Goal: Transaction & Acquisition: Book appointment/travel/reservation

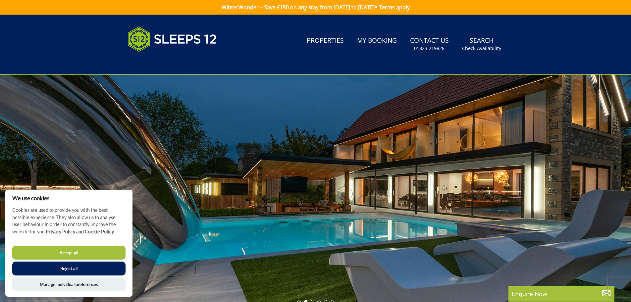
click at [84, 255] on button "Accept all" at bounding box center [68, 253] width 113 height 14
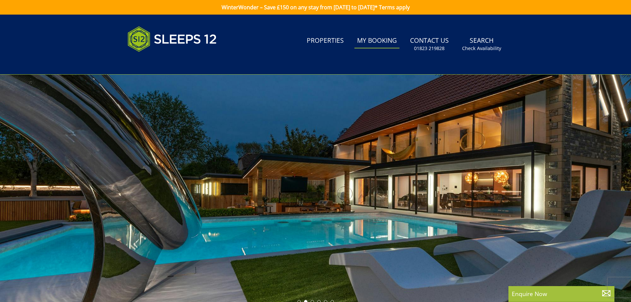
click at [378, 37] on link "My Booking" at bounding box center [377, 40] width 45 height 15
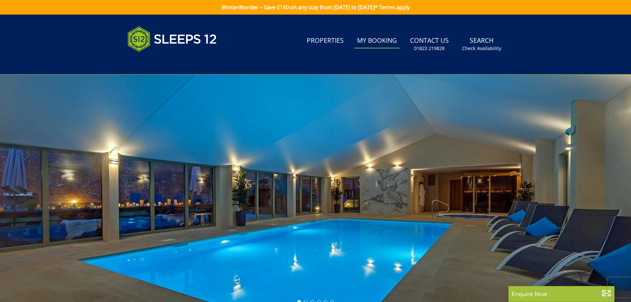
click at [378, 37] on link "My Booking" at bounding box center [377, 40] width 45 height 15
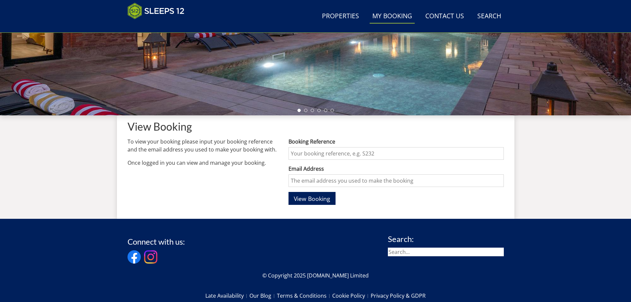
scroll to position [172, 0]
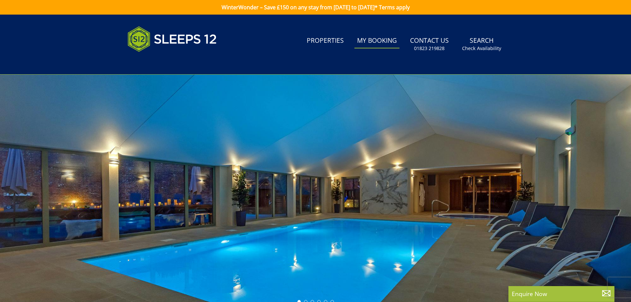
click at [373, 40] on link "My Booking" at bounding box center [377, 40] width 45 height 15
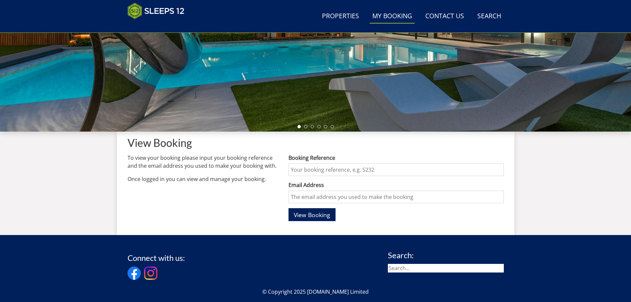
scroll to position [172, 0]
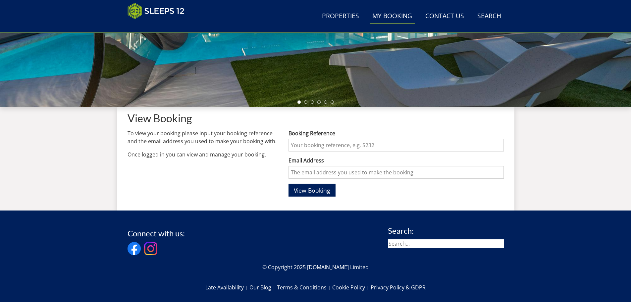
click at [296, 146] on input "Booking Reference" at bounding box center [396, 145] width 215 height 13
type input "s46691"
click at [297, 170] on input "Email Address" at bounding box center [396, 172] width 215 height 13
type input "smurray1073@gmail.com"
click at [310, 190] on span "View Booking" at bounding box center [312, 190] width 36 height 8
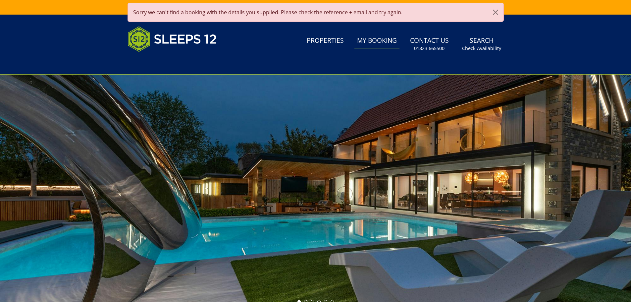
scroll to position [149, 0]
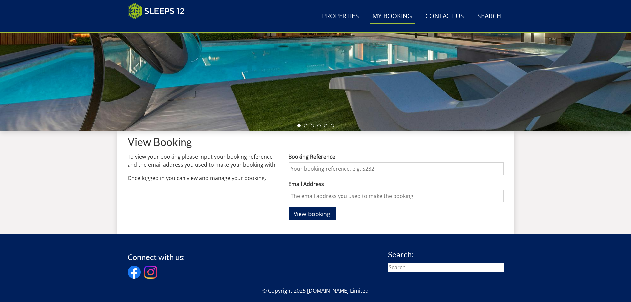
click at [296, 169] on input "Booking Reference" at bounding box center [396, 168] width 215 height 13
type input "s46691"
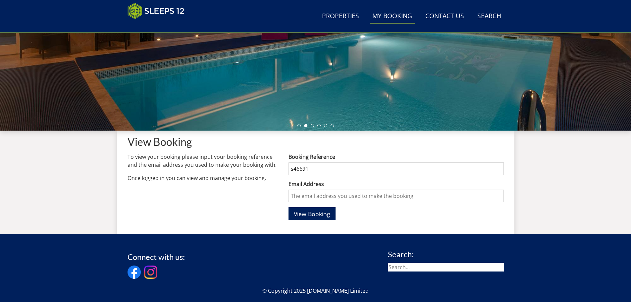
click at [333, 194] on input "Email Address" at bounding box center [396, 196] width 215 height 13
type input "smurray1073@gmail.com"
click at [329, 214] on span "View Booking" at bounding box center [312, 214] width 36 height 8
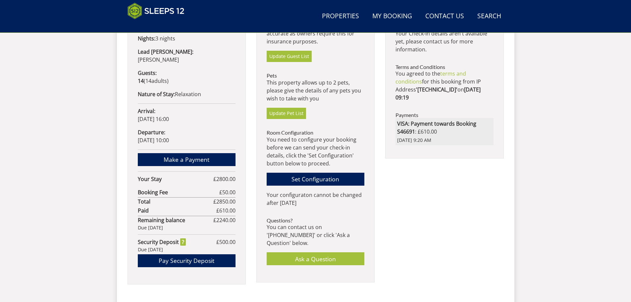
scroll to position [379, 0]
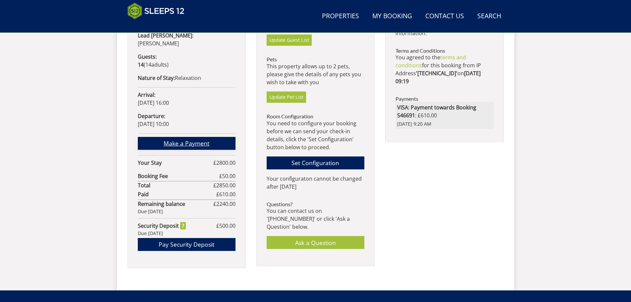
click at [191, 137] on link "Make a Payment" at bounding box center [187, 143] width 98 height 13
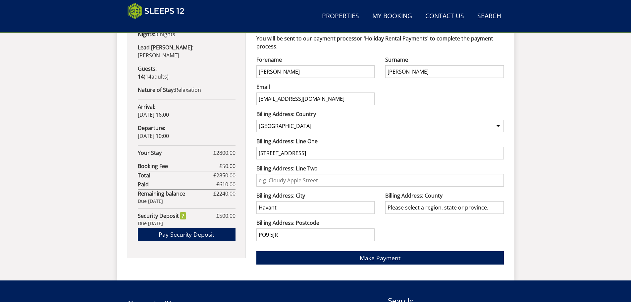
scroll to position [381, 0]
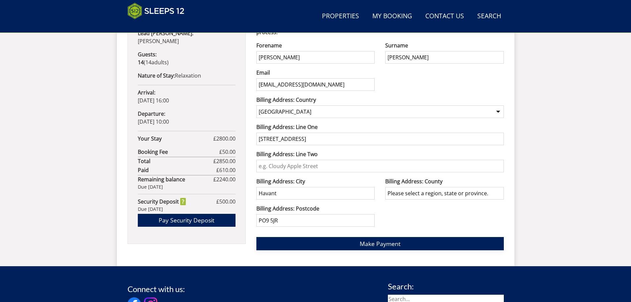
click at [376, 242] on span "Make Payment" at bounding box center [380, 244] width 41 height 8
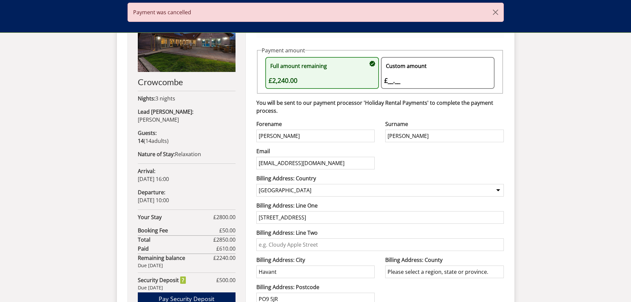
scroll to position [282, 0]
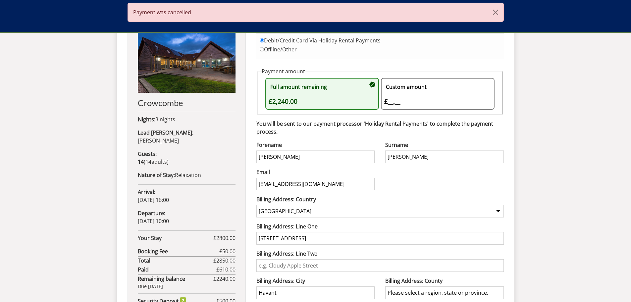
click at [392, 100] on div "Custom amount £__.__ £" at bounding box center [434, 93] width 100 height 25
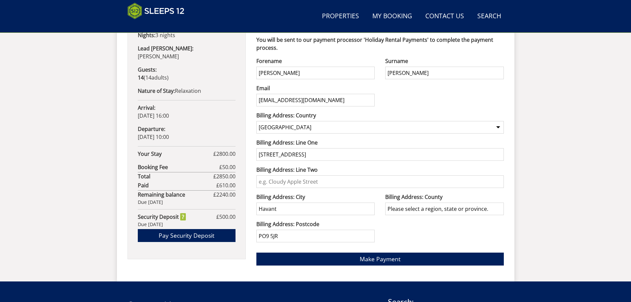
scroll to position [381, 0]
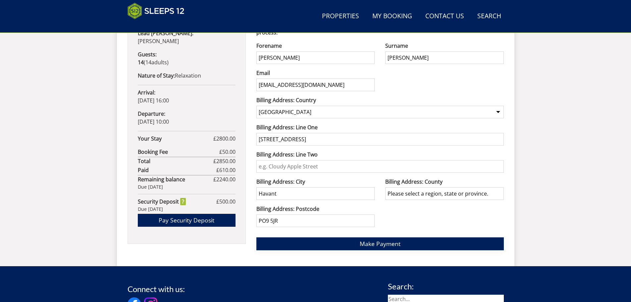
type input "400.00"
click at [383, 243] on span "Make Payment" at bounding box center [380, 244] width 41 height 8
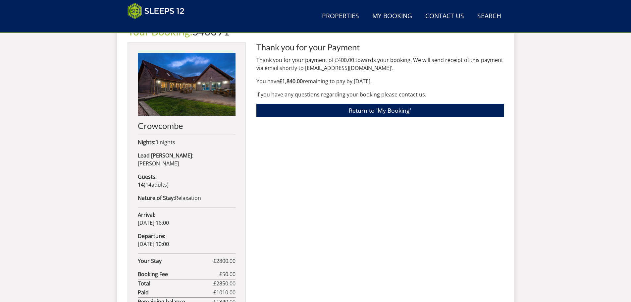
scroll to position [256, 0]
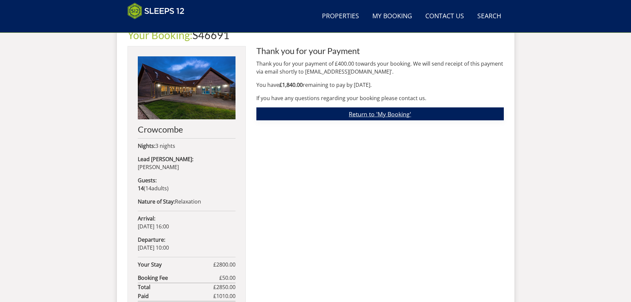
click at [352, 112] on link "Return to 'My Booking'" at bounding box center [381, 113] width 248 height 13
